Goal: Navigation & Orientation: Find specific page/section

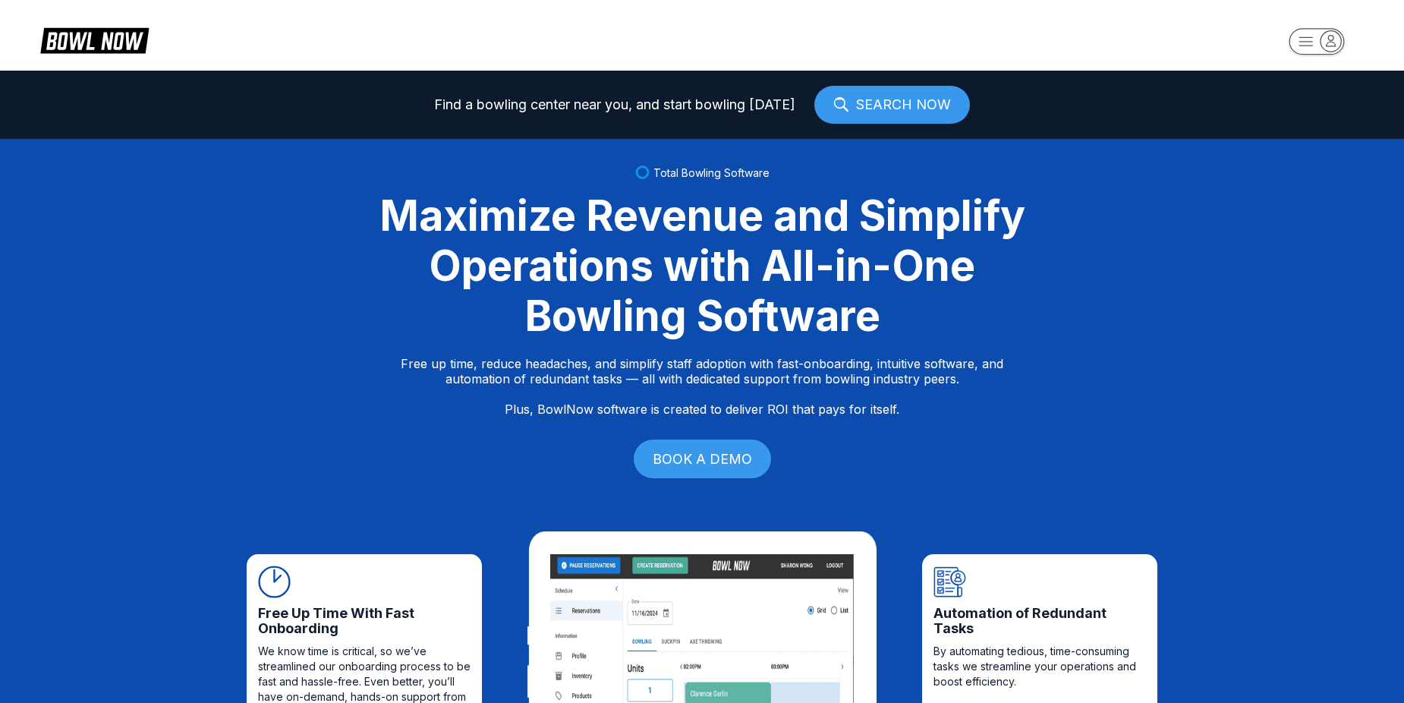
click at [1301, 23] on header at bounding box center [702, 35] width 1404 height 71
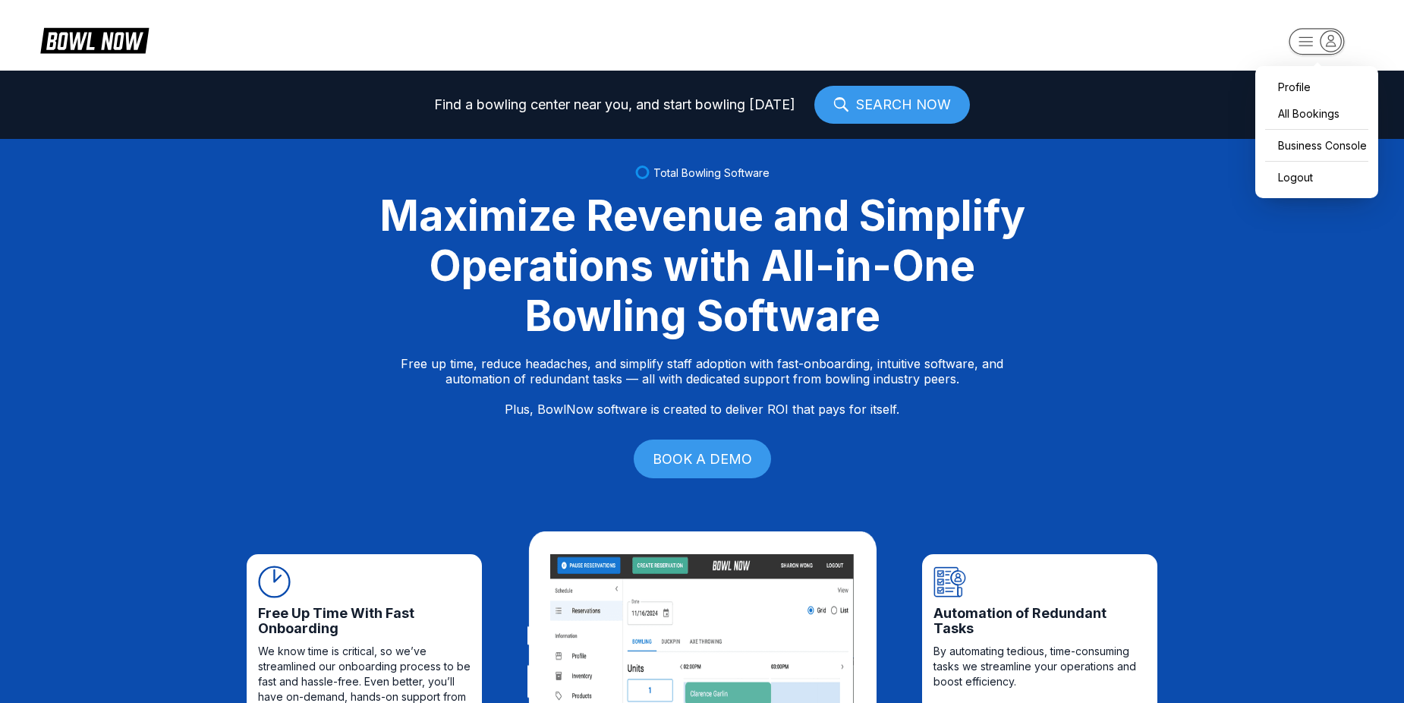
click at [1305, 44] on rect "button" at bounding box center [1315, 41] width 55 height 27
click at [1332, 152] on div "Business Console" at bounding box center [1316, 145] width 108 height 27
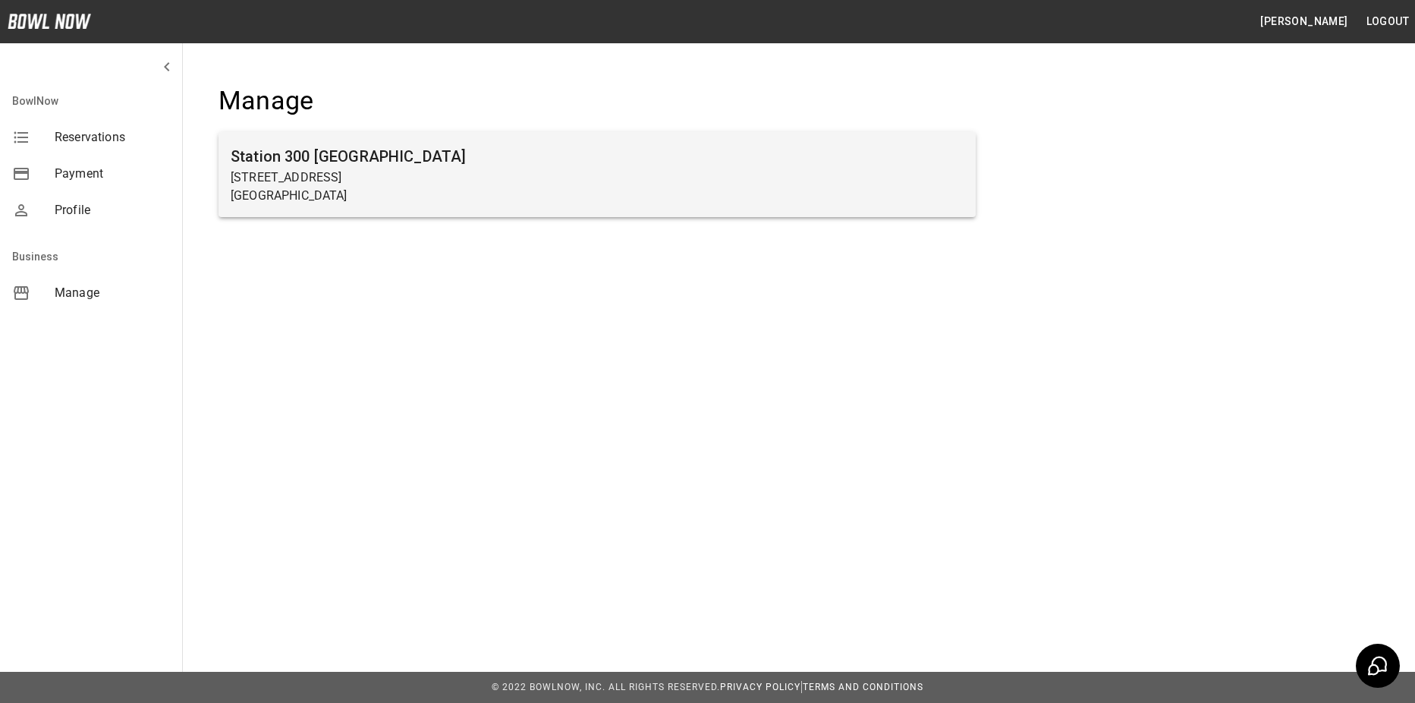
click at [301, 165] on h6 "Station 300 Gainesville" at bounding box center [597, 156] width 733 height 24
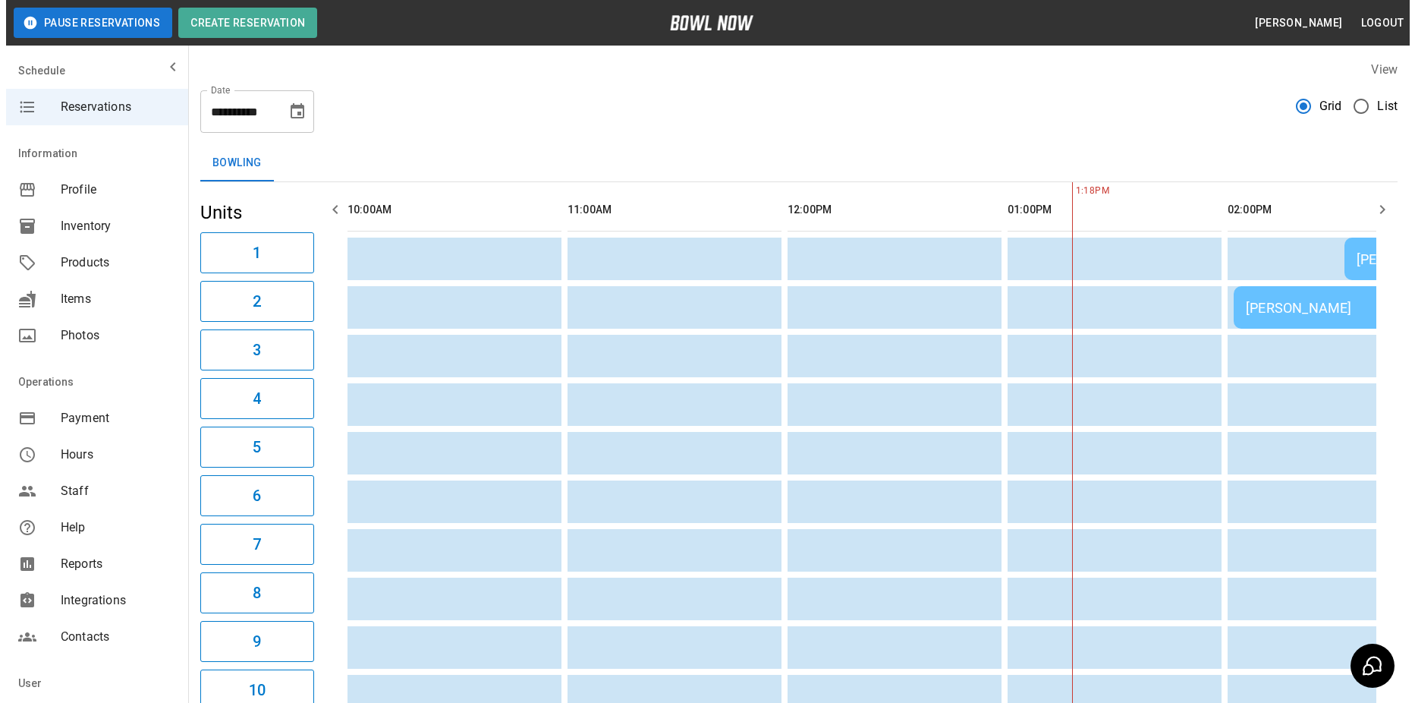
scroll to position [0, 660]
